Goal: Contribute content

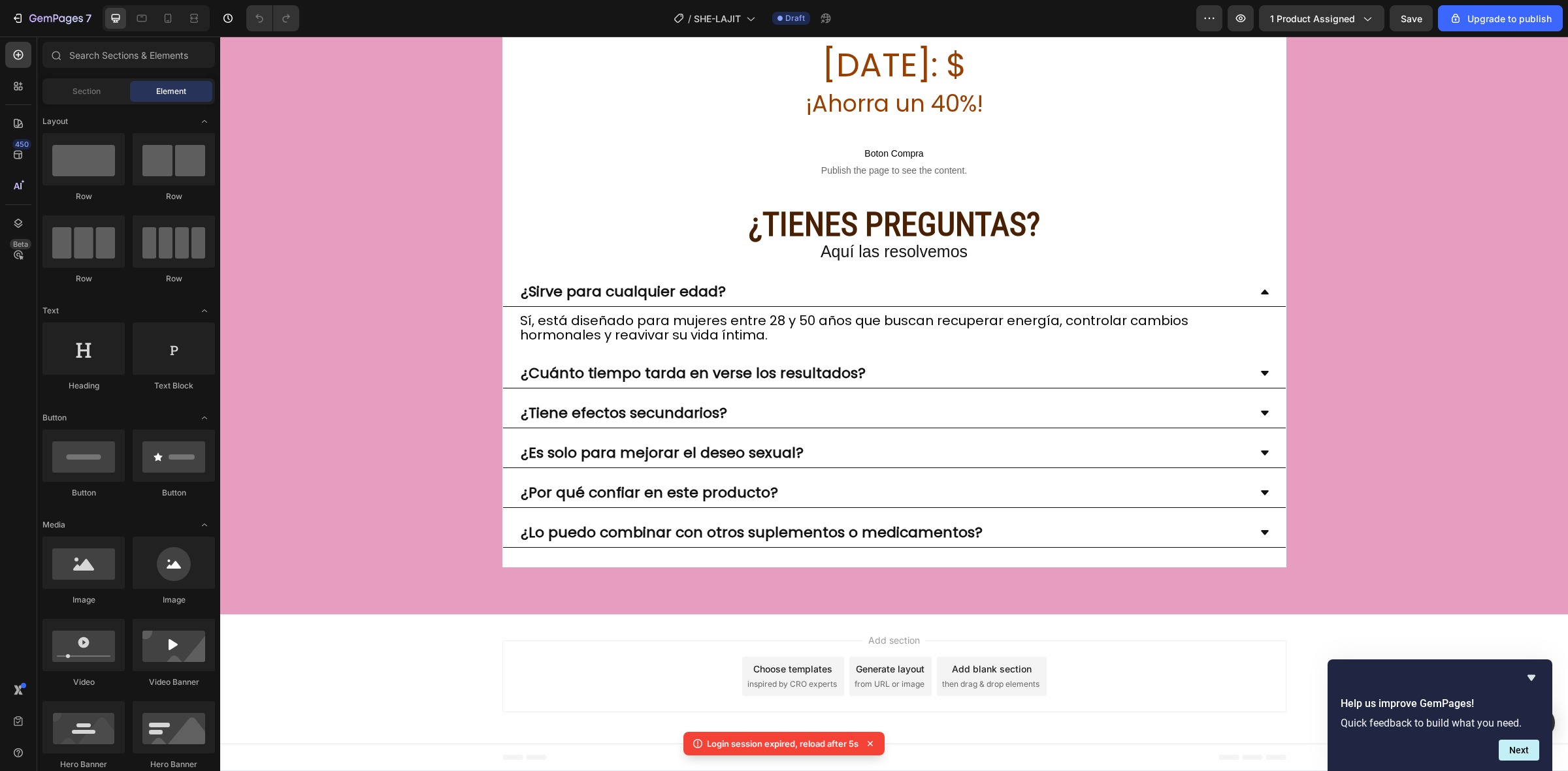
scroll to position [11220, 0]
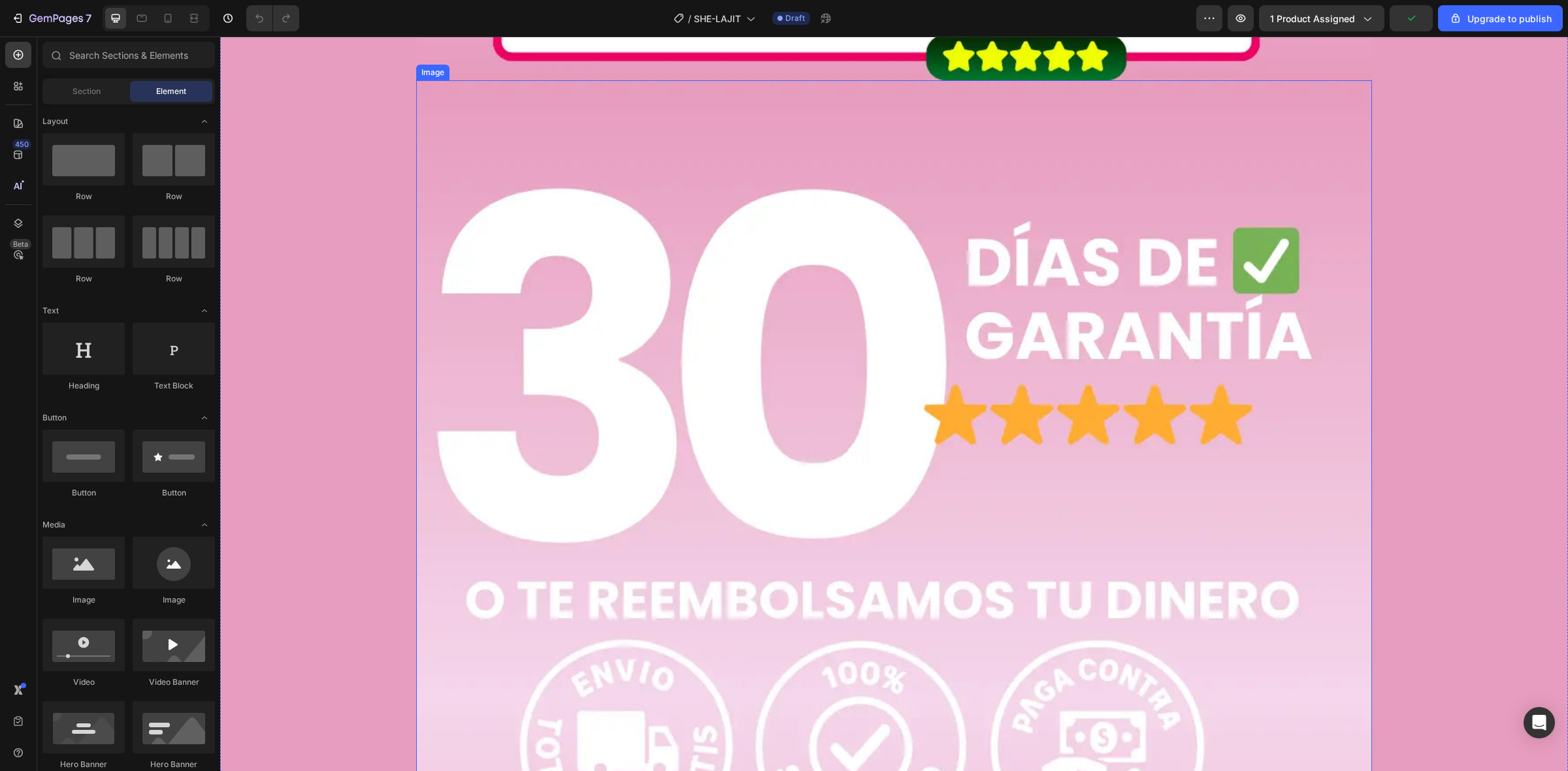
scroll to position [10870, 0]
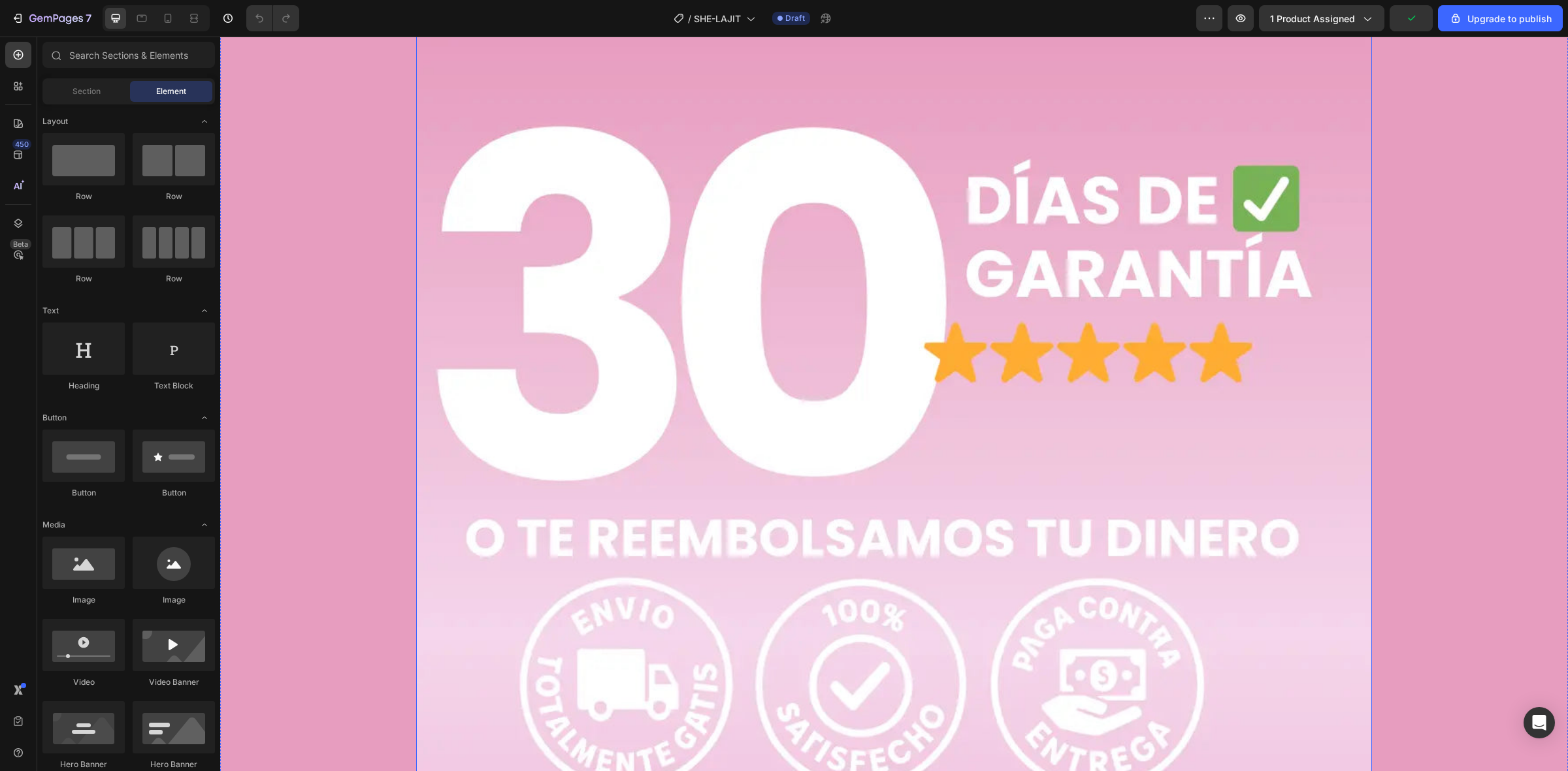
click at [699, 242] on img at bounding box center [893, 637] width 955 height 1238
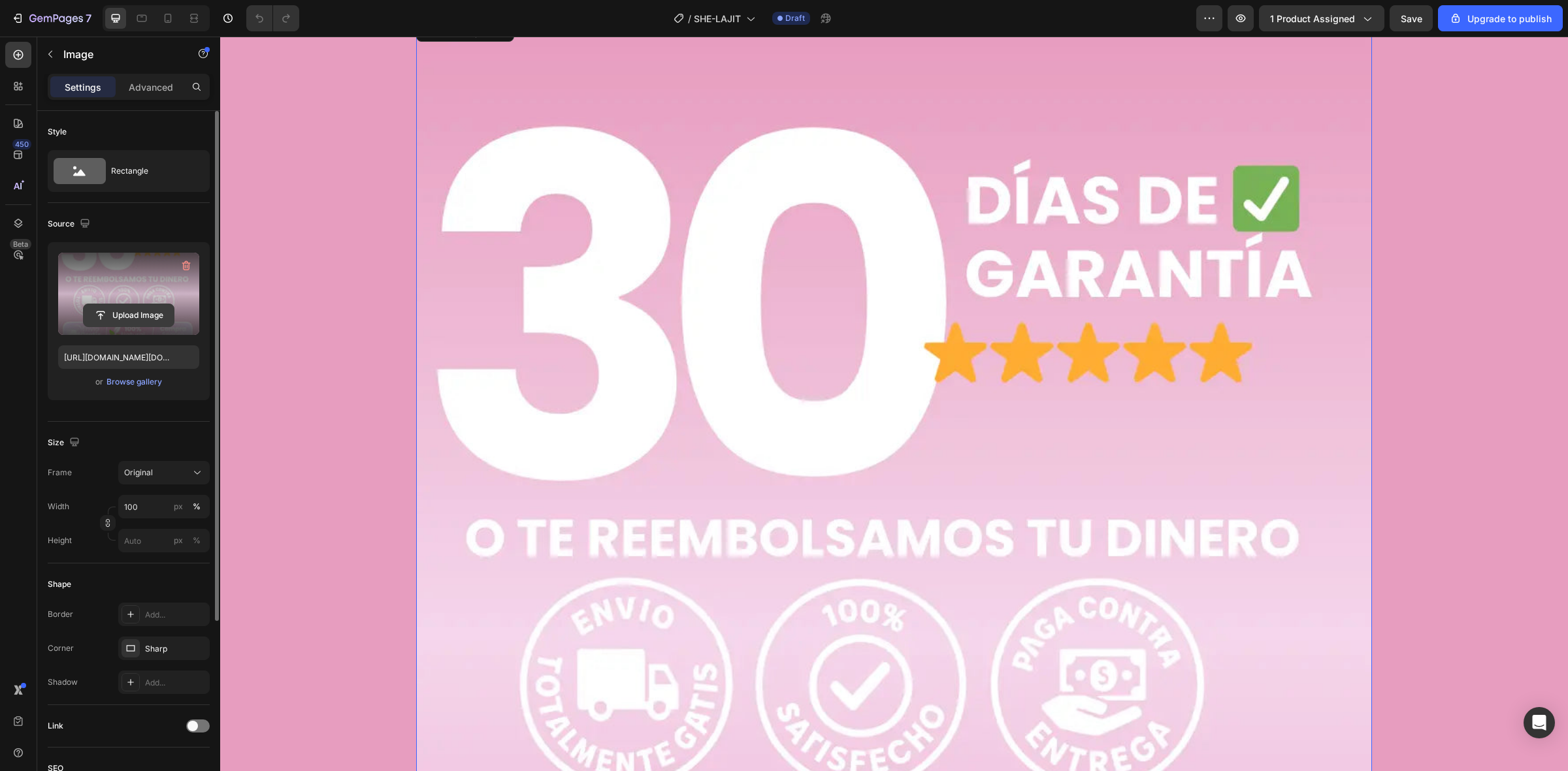
click at [154, 315] on input "file" at bounding box center [129, 315] width 90 height 22
type input "[URL][DOMAIN_NAME]"
click at [1402, 13] on span "Save" at bounding box center [1411, 18] width 22 height 11
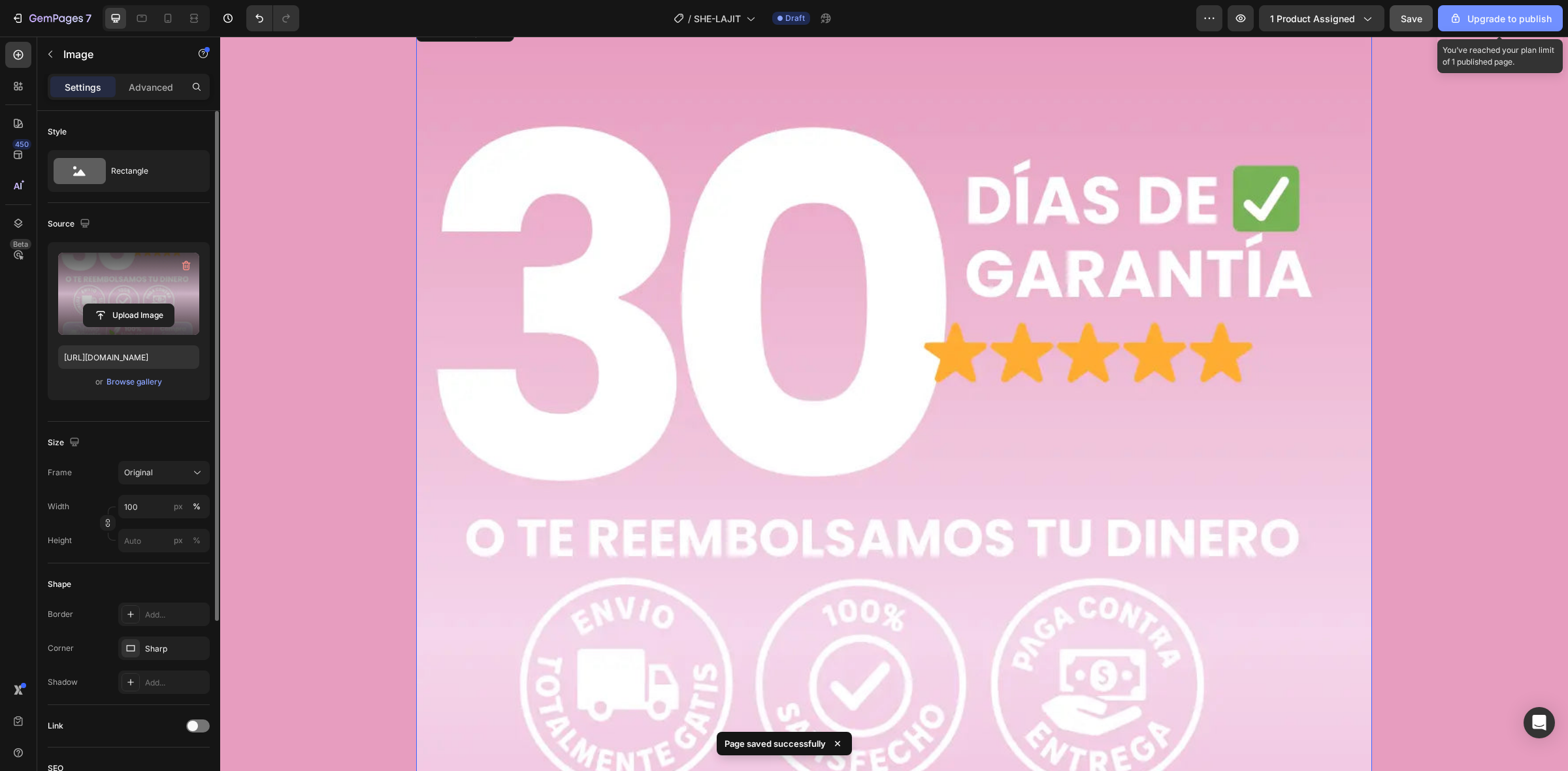
click at [1480, 17] on div "Upgrade to publish" at bounding box center [1501, 18] width 103 height 14
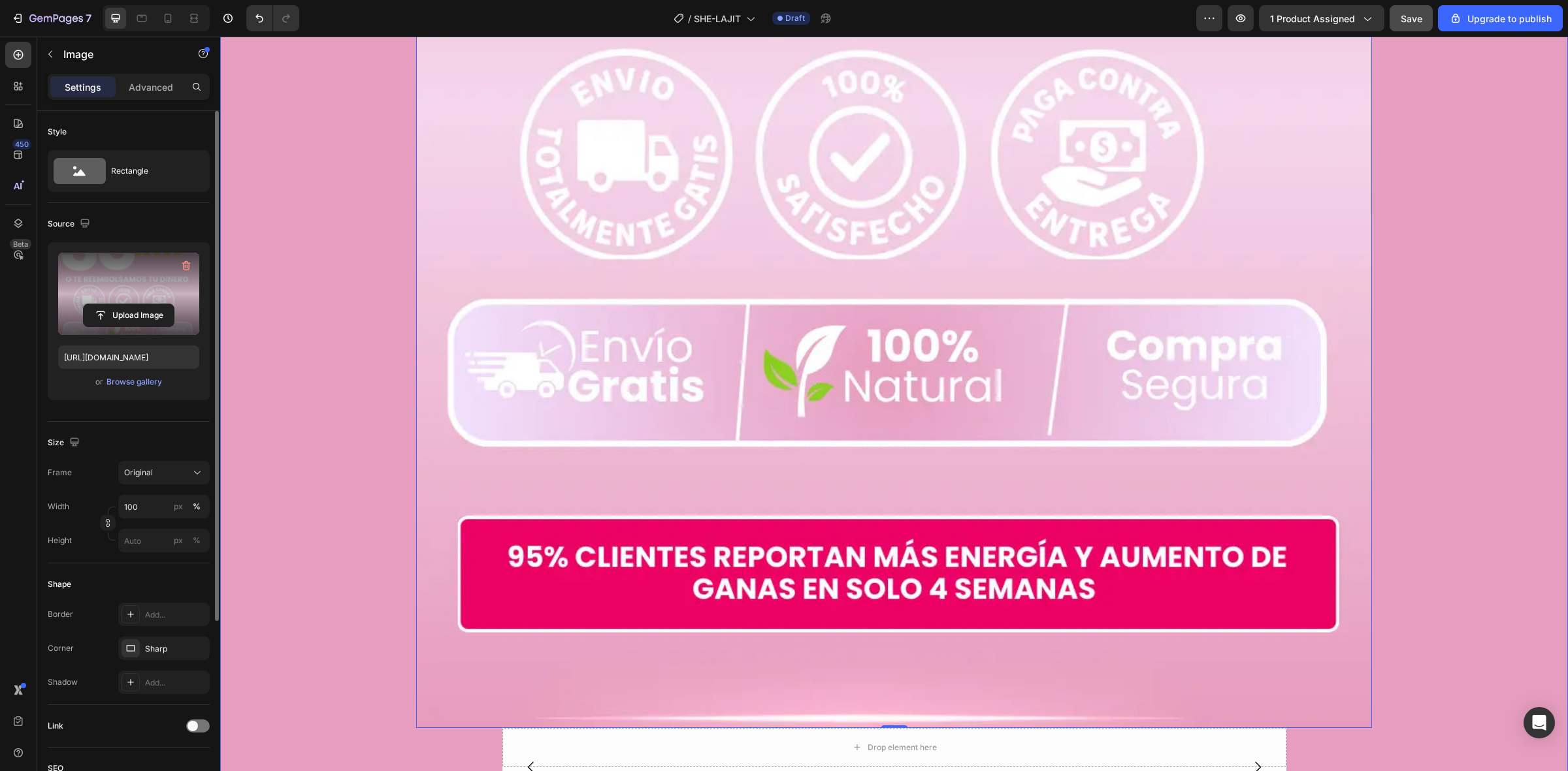
scroll to position [11359, 0]
